Goal: Find specific page/section: Find specific page/section

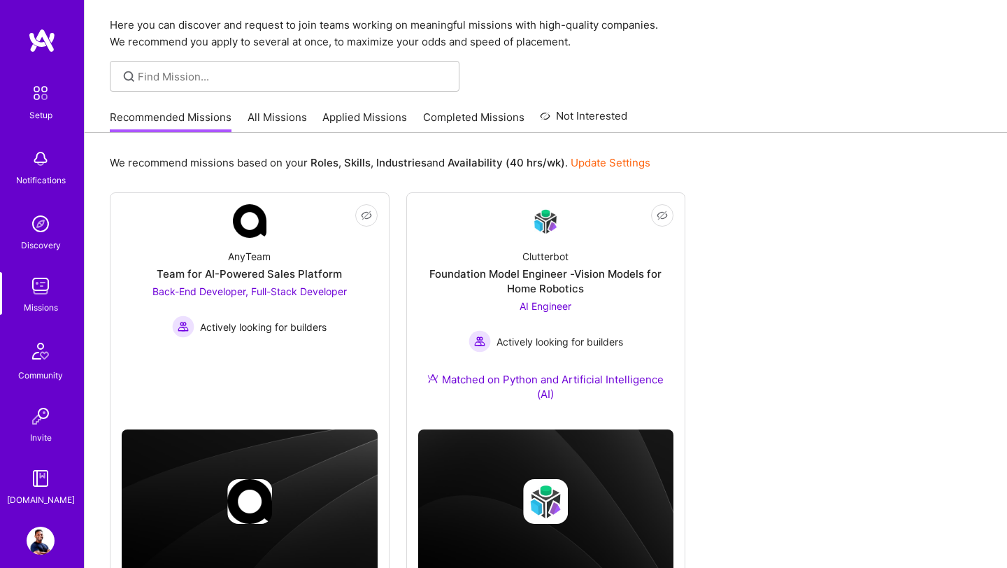
scroll to position [94, 0]
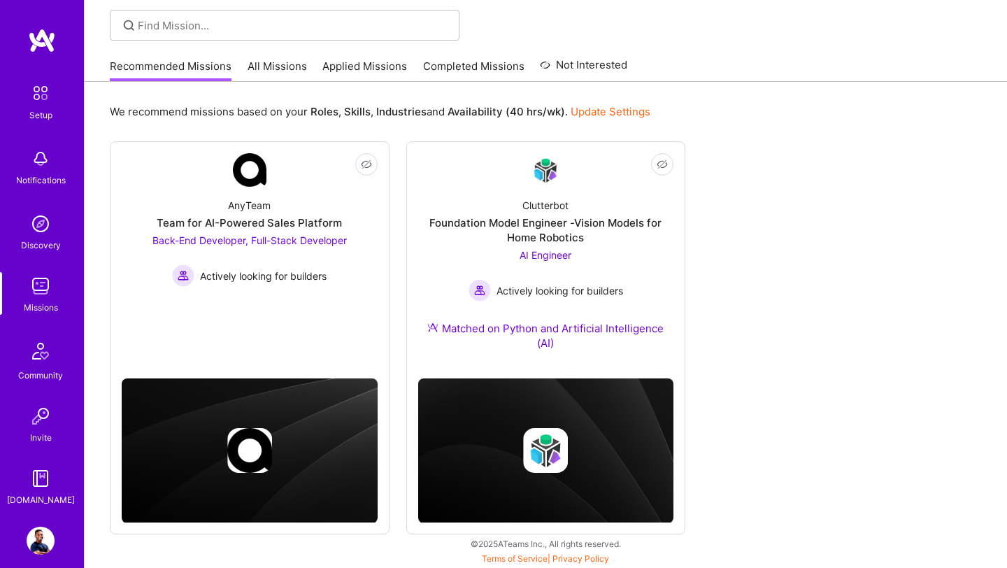
click at [271, 73] on link "All Missions" at bounding box center [277, 70] width 59 height 23
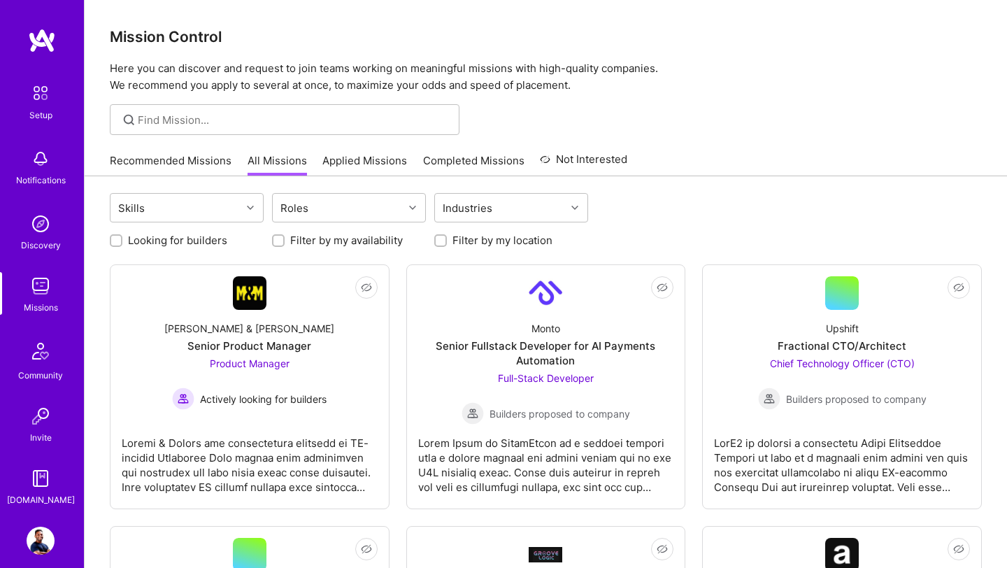
click at [120, 241] on input "Looking for builders" at bounding box center [118, 241] width 10 height 10
checkbox input "true"
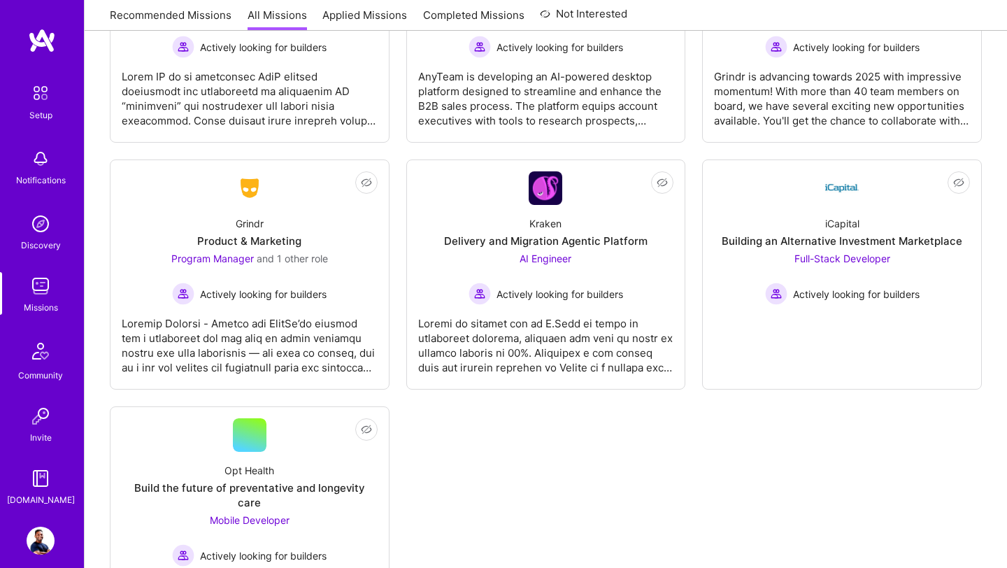
scroll to position [1486, 0]
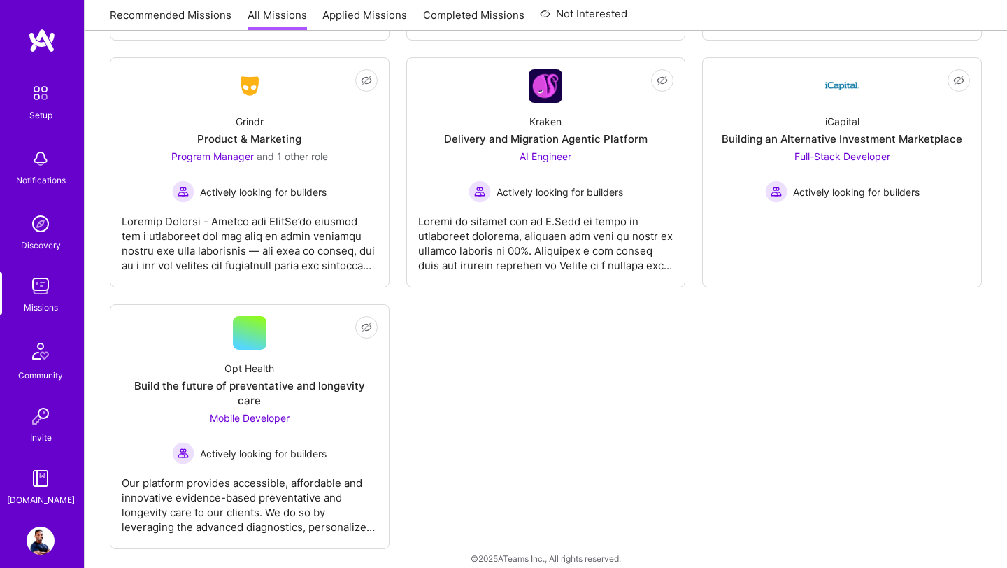
click at [48, 43] on img at bounding box center [42, 40] width 28 height 25
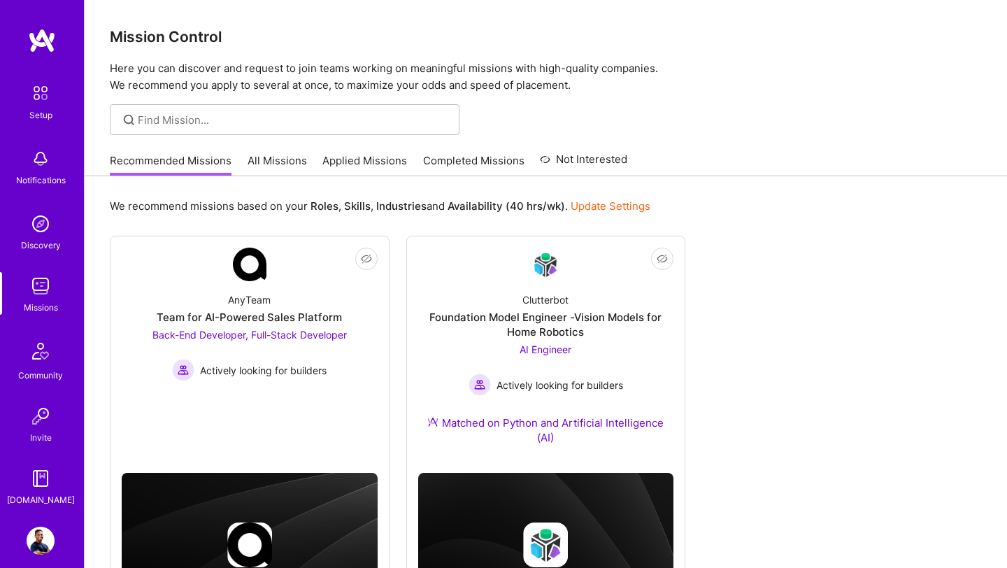
click at [39, 536] on img at bounding box center [41, 541] width 28 height 28
